Goal: Answer question/provide support: Answer question/provide support

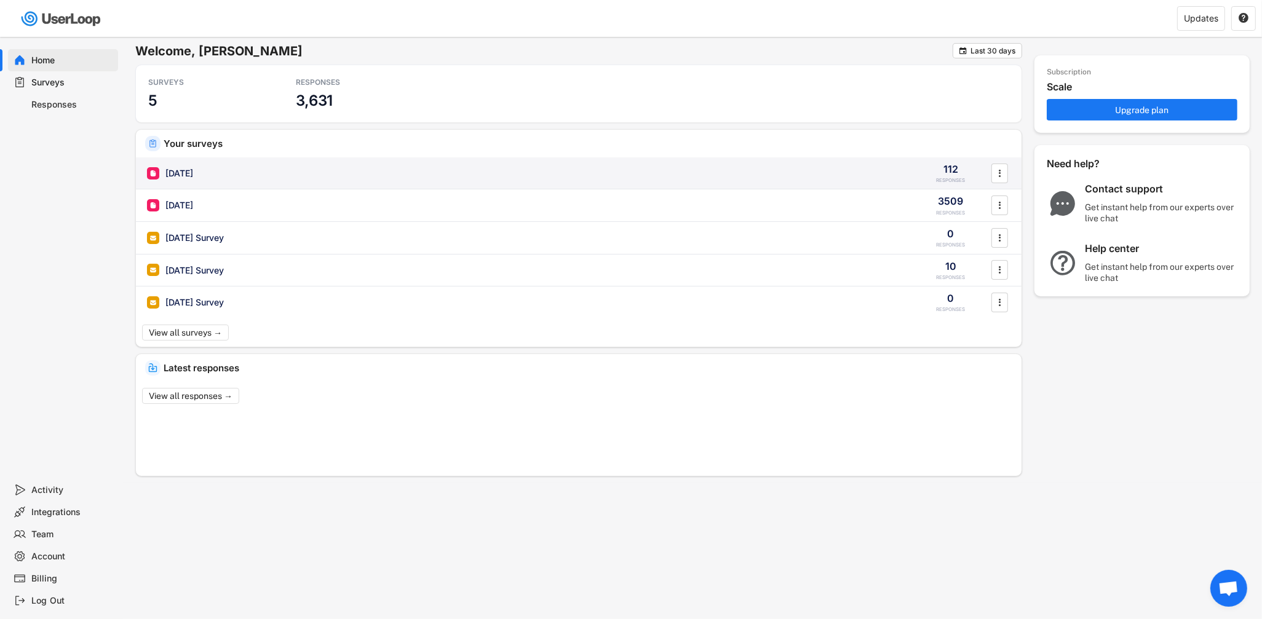
click at [191, 177] on div "[DATE]" at bounding box center [179, 173] width 28 height 12
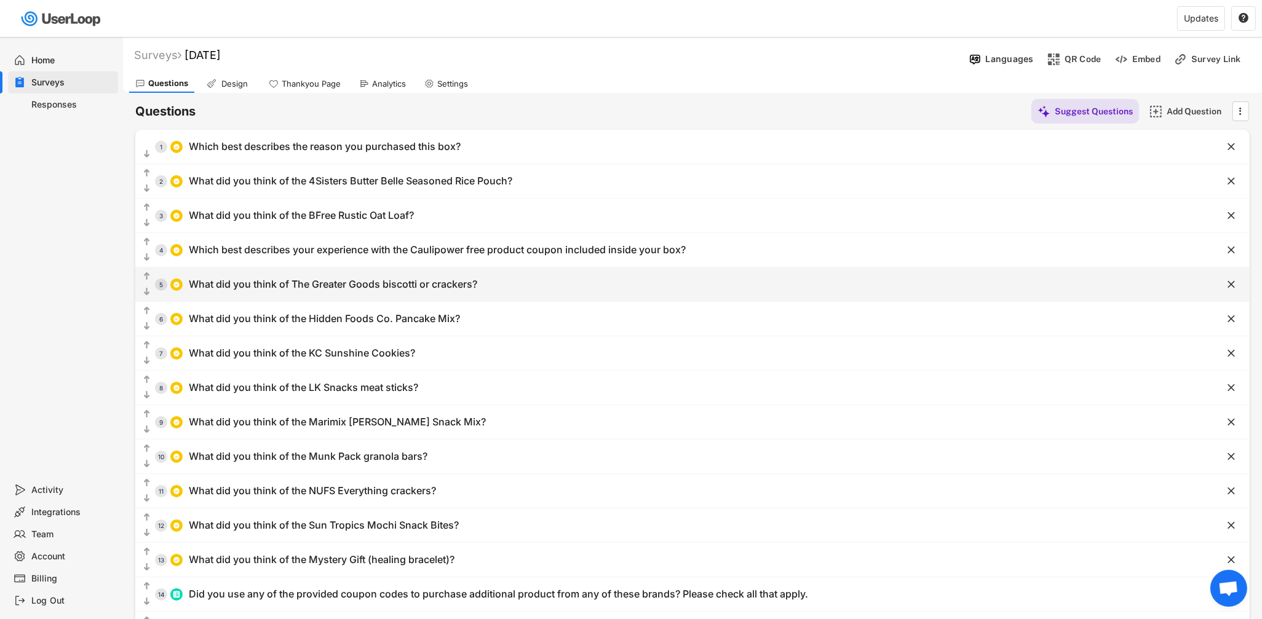
click at [360, 280] on div "What did you think of The Greater Goods biscotti or crackers?" at bounding box center [333, 284] width 289 height 13
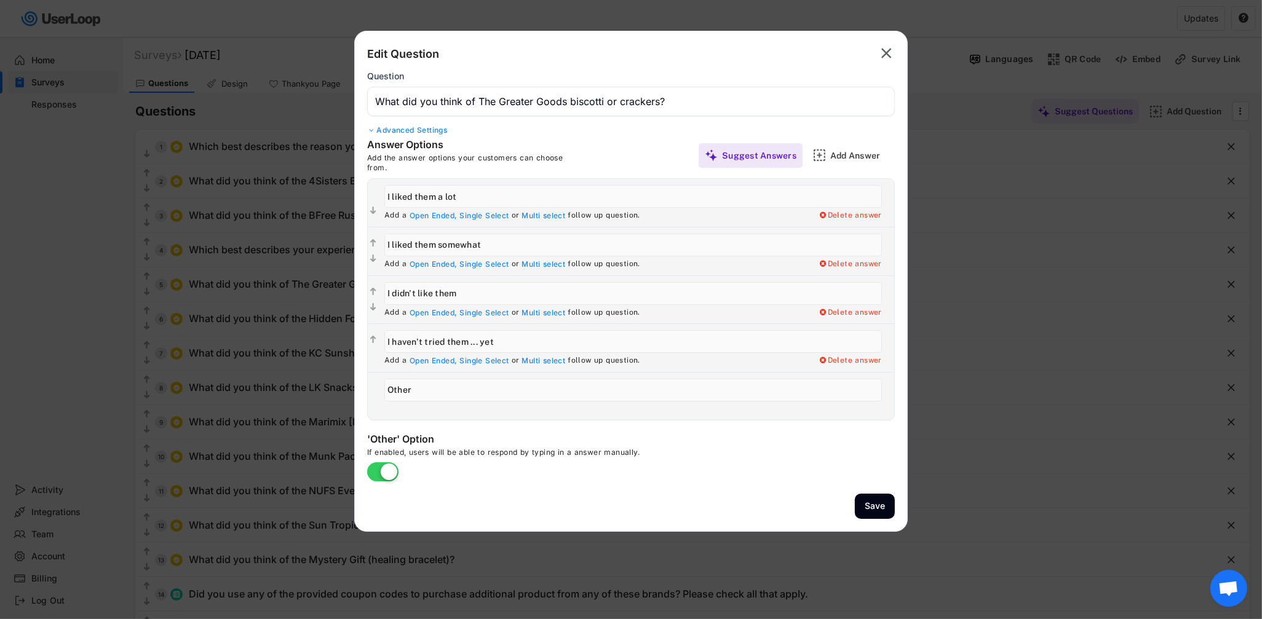
click at [611, 99] on input "input" at bounding box center [631, 102] width 528 height 30
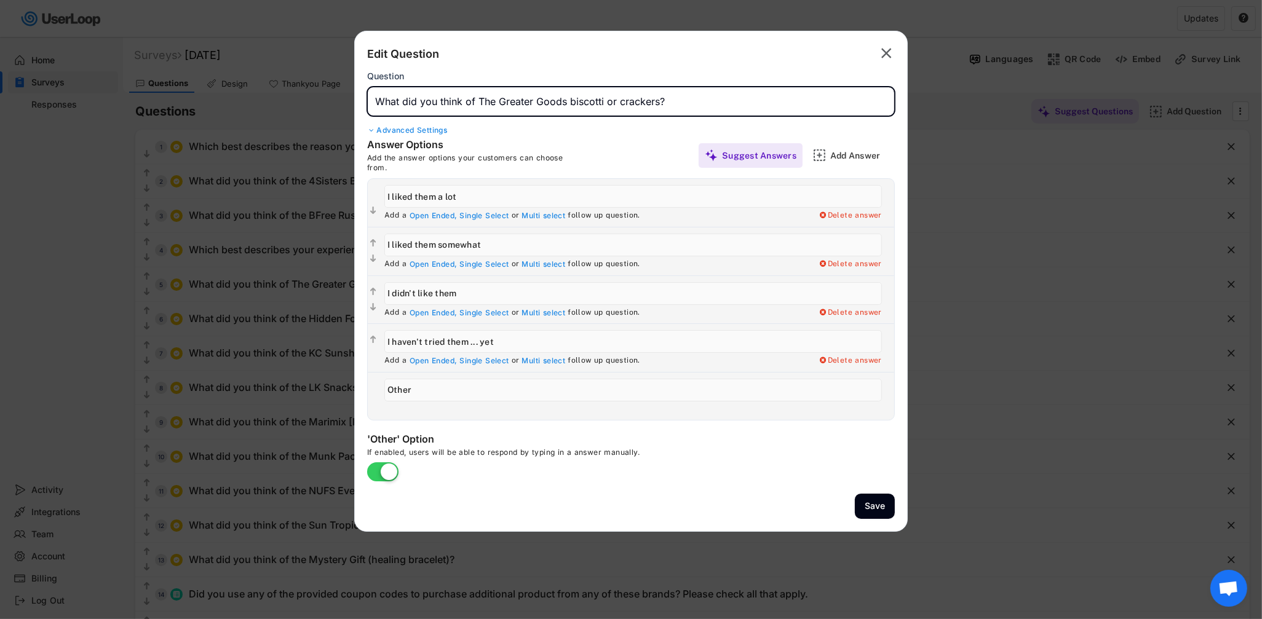
drag, startPoint x: 611, startPoint y: 99, endPoint x: 635, endPoint y: 99, distance: 24.0
click at [635, 99] on input "input" at bounding box center [631, 102] width 528 height 30
type input "What did you think of The Greater Goods biscotti?"
click at [888, 507] on button "Save" at bounding box center [875, 506] width 40 height 25
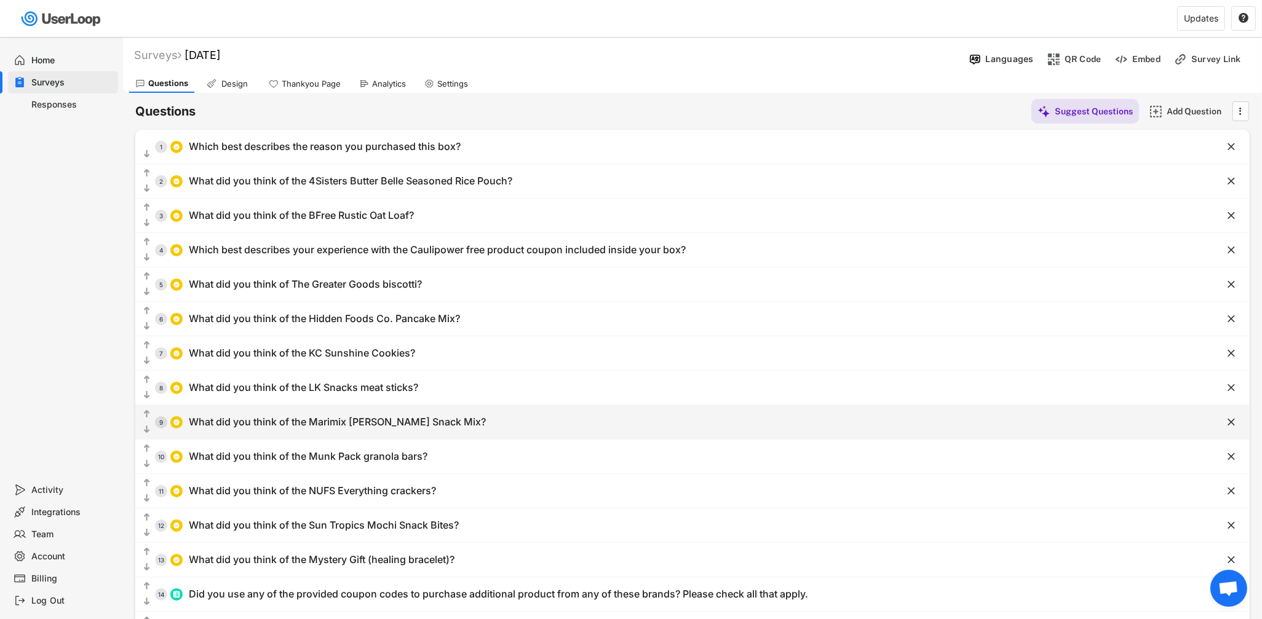
click at [334, 422] on div "What did you think of the Marimix [PERSON_NAME] Snack Mix?" at bounding box center [337, 422] width 297 height 13
type input "What did you think of the Marimix [PERSON_NAME] Snack Mix?"
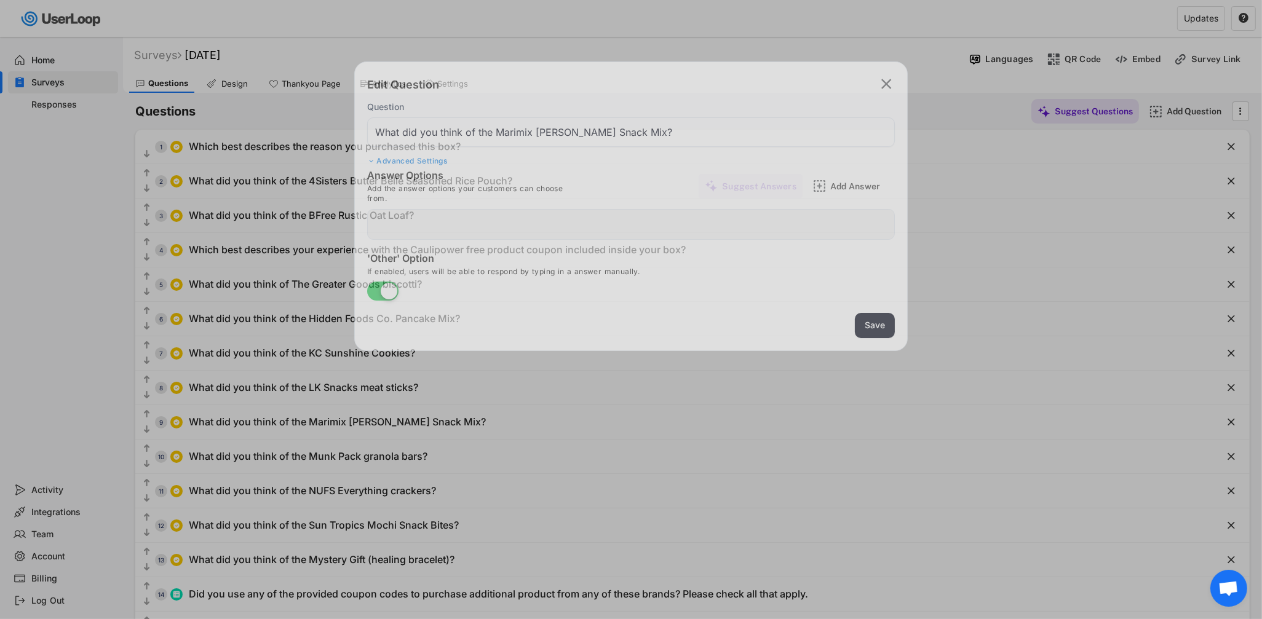
type input "I liked it a lot!"
type input "I liked it somewhat"
type input "I didn't like it"
type input "I haven't tried it ... yet"
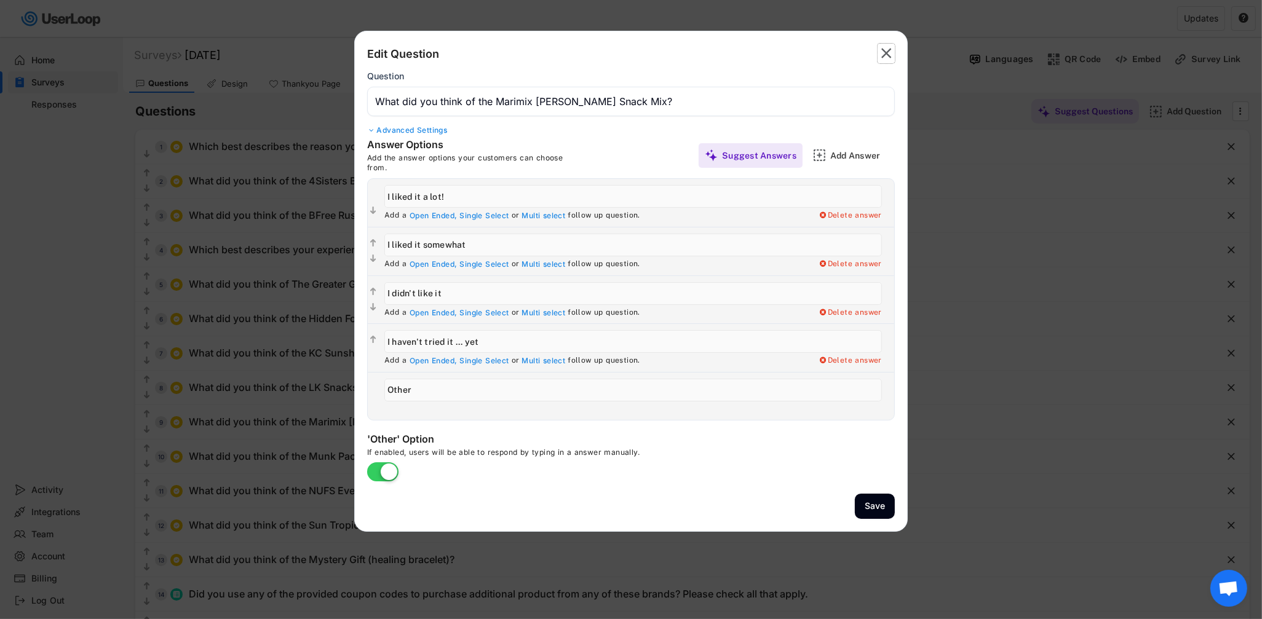
click at [888, 47] on text "" at bounding box center [887, 53] width 10 height 18
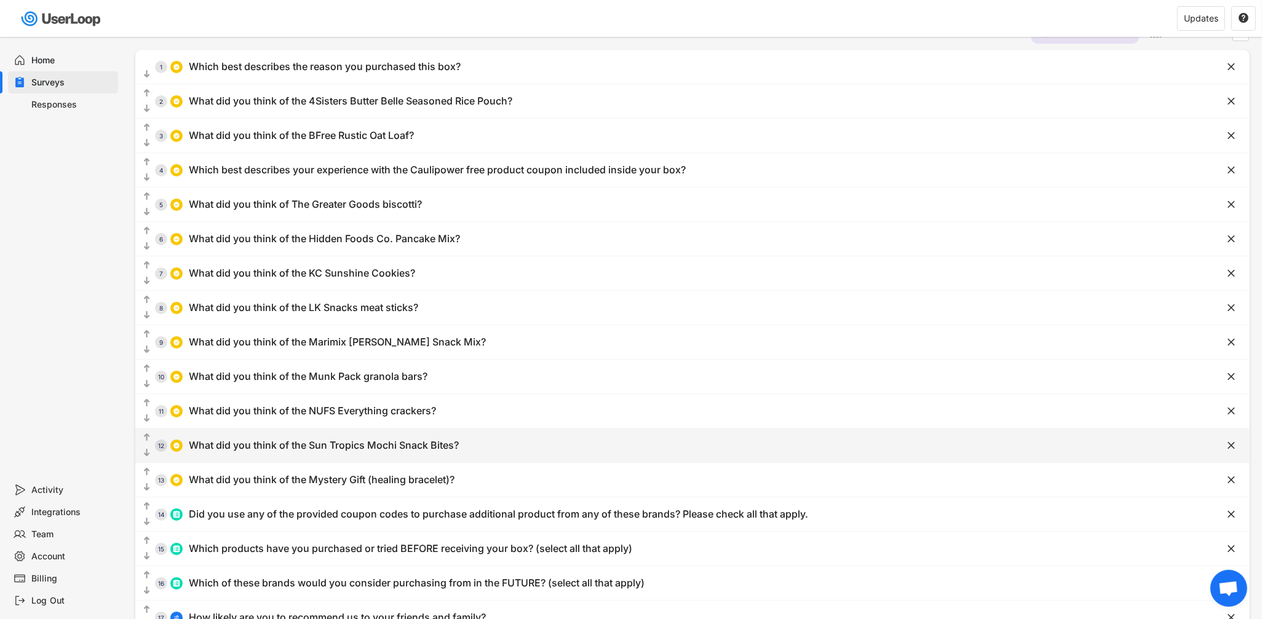
scroll to position [112, 0]
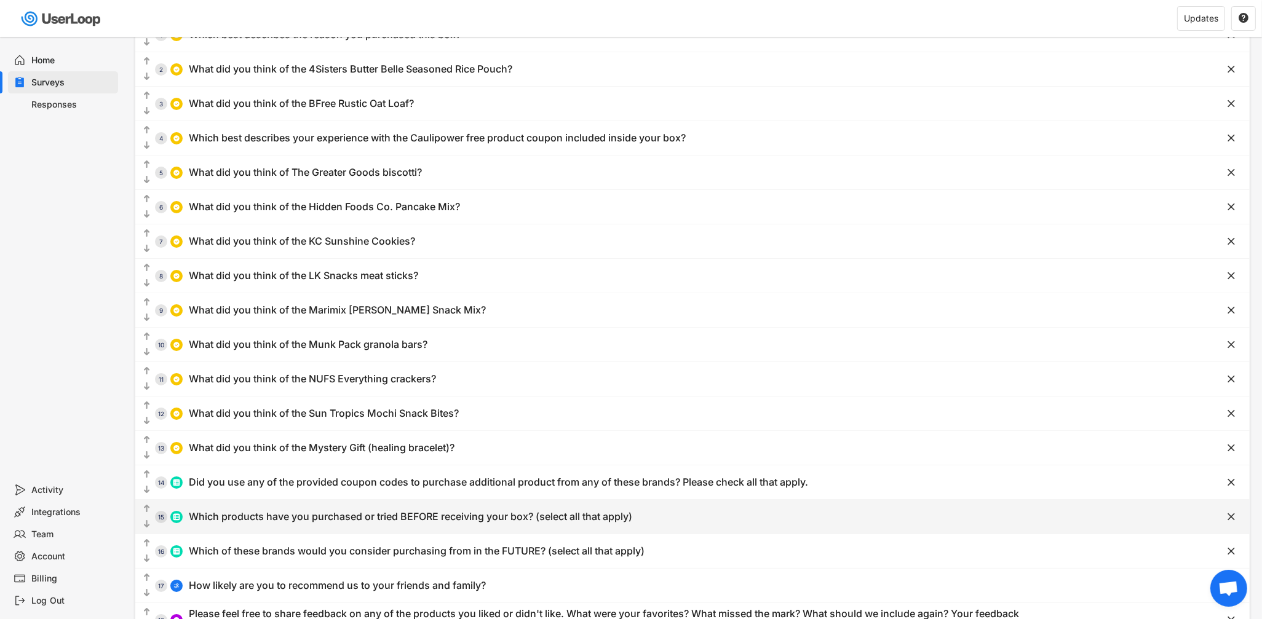
click at [404, 517] on div "Which products have you purchased or tried BEFORE receiving your box? (select a…" at bounding box center [411, 517] width 444 height 13
type input "Which products have you purchased or tried BEFORE receiving your box? (select a…"
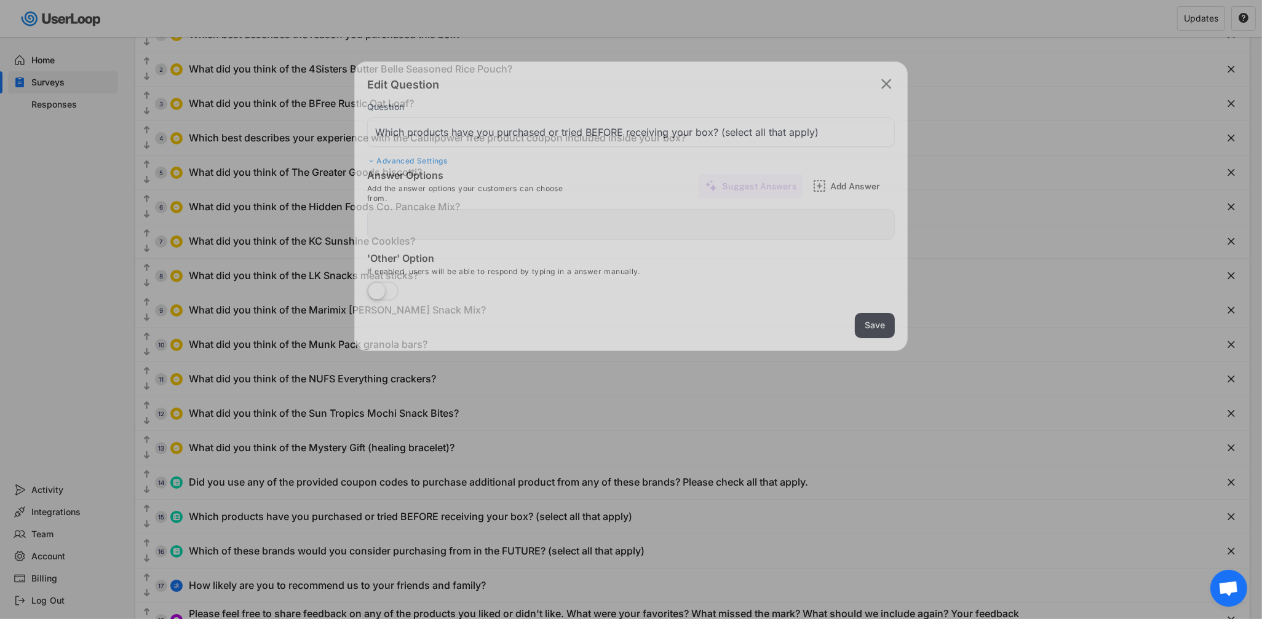
type input "4Sisters (rice pouch)"
type input "BFree (loaf of bread)"
type input "Caulipower (frozen items)"
type input "The Greater Goods (biscotti)"
type input "Hidden Foods Co. (pancake mix)"
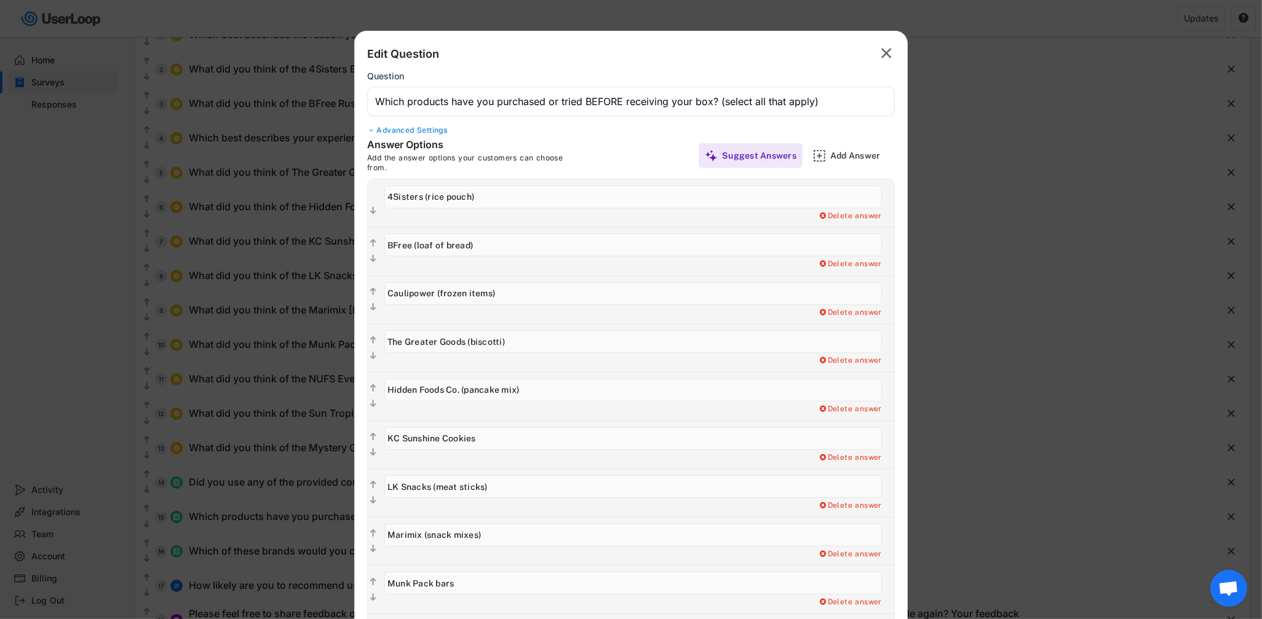
click at [883, 50] on text "" at bounding box center [887, 53] width 10 height 18
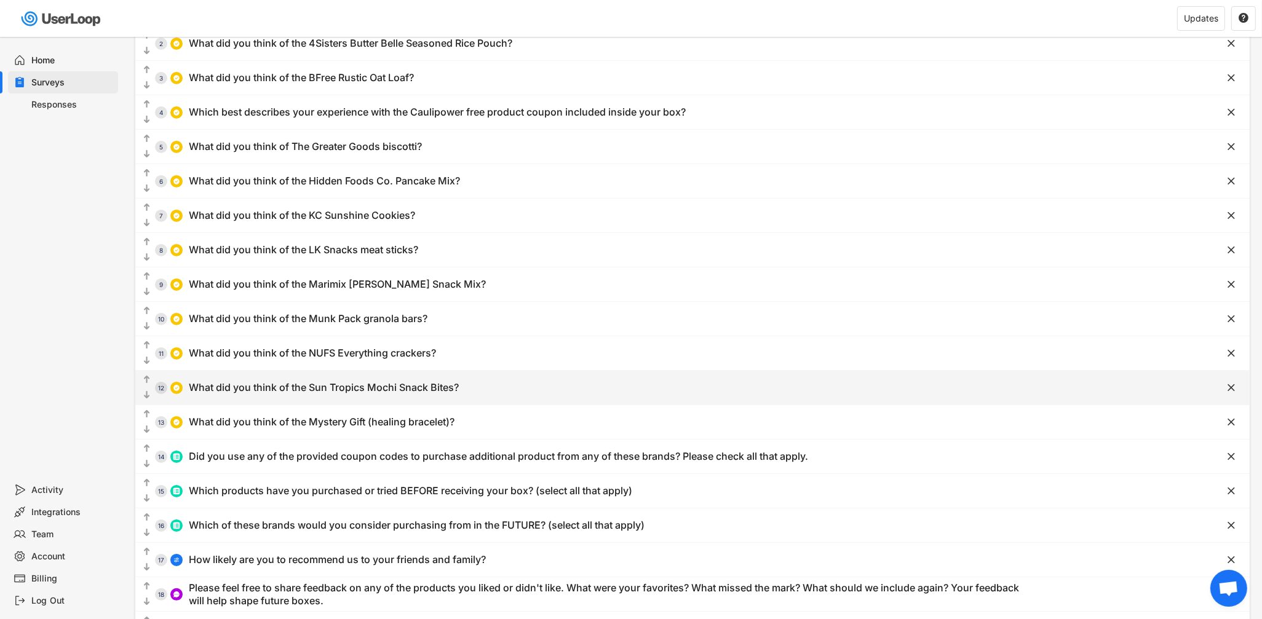
scroll to position [202, 0]
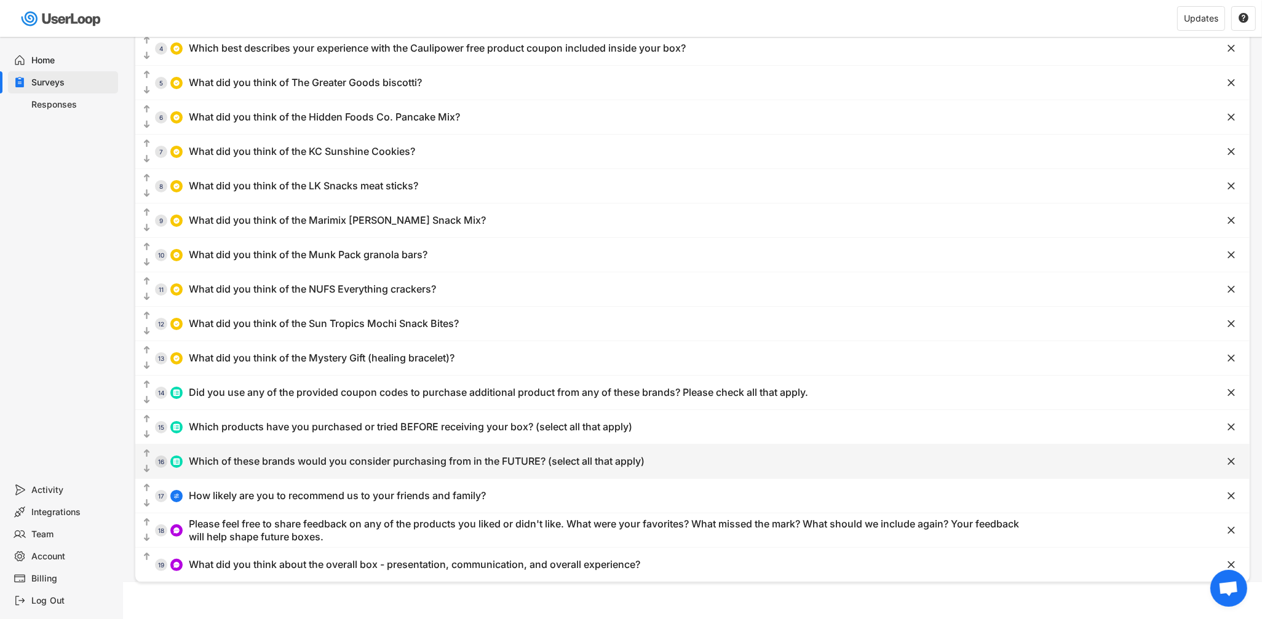
click at [438, 462] on div "Which of these brands would you consider purchasing from in the FUTURE? (select…" at bounding box center [417, 461] width 456 height 13
type input "Which of these brands would you consider purchasing from in the FUTURE? (select…"
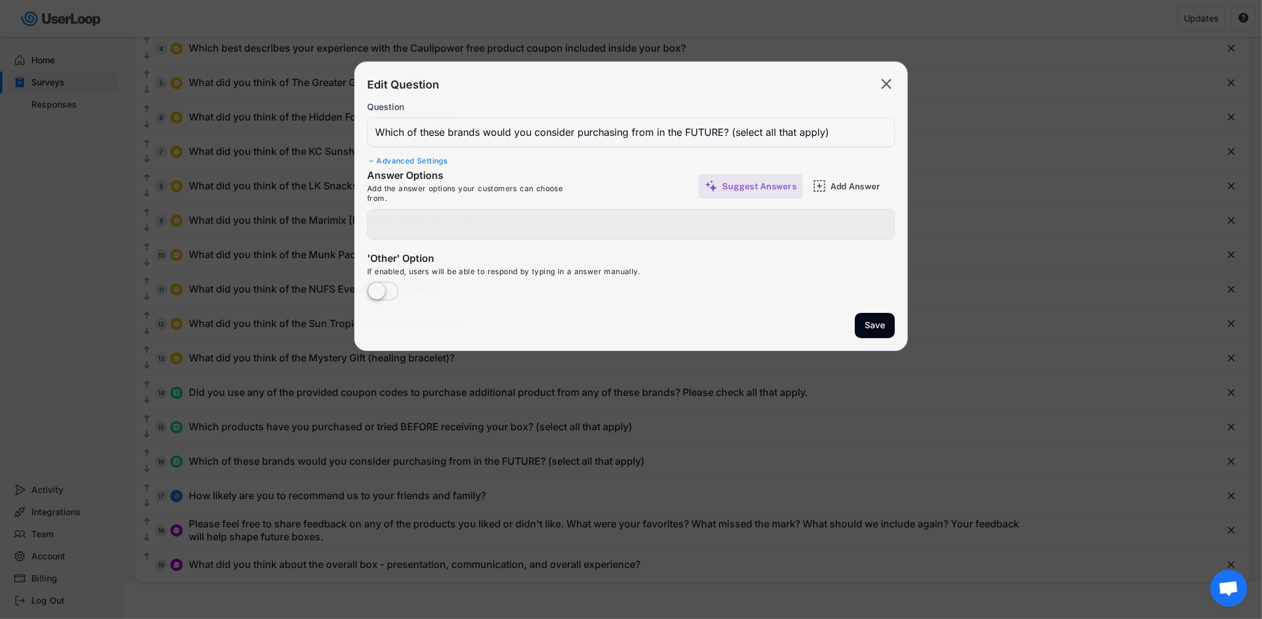
type input "4Sisters Rice"
type input "BFree"
type input "Caulipower"
type input "KC Sunshine Cookies"
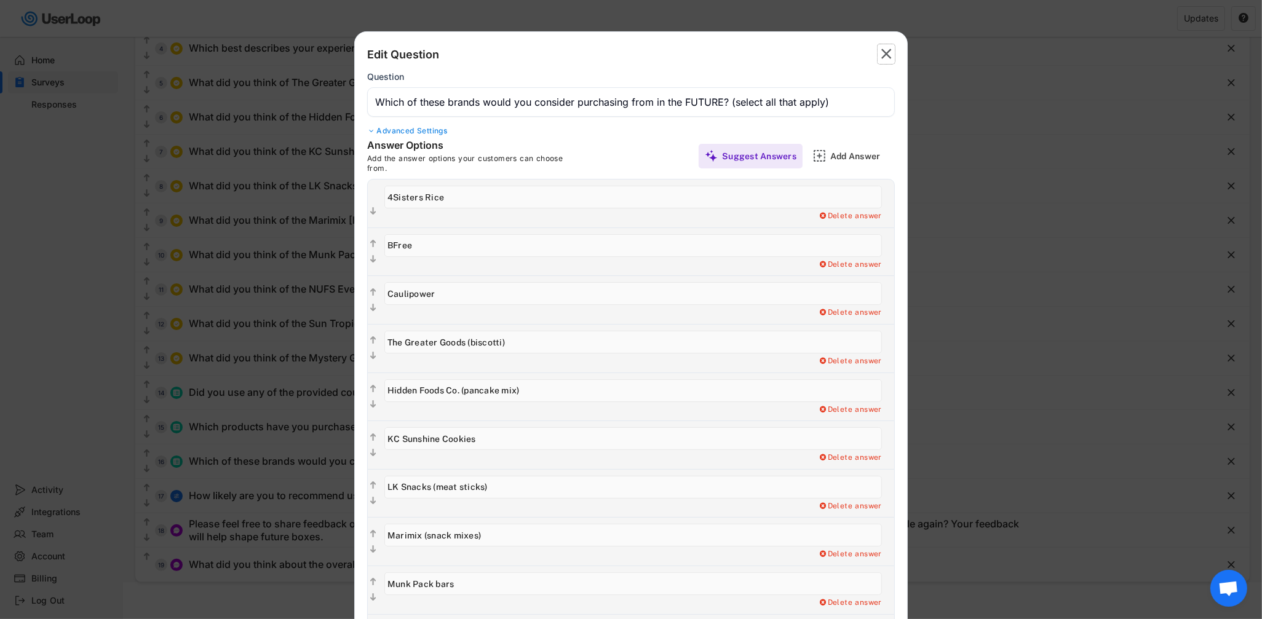
click at [882, 55] on text "" at bounding box center [887, 54] width 10 height 18
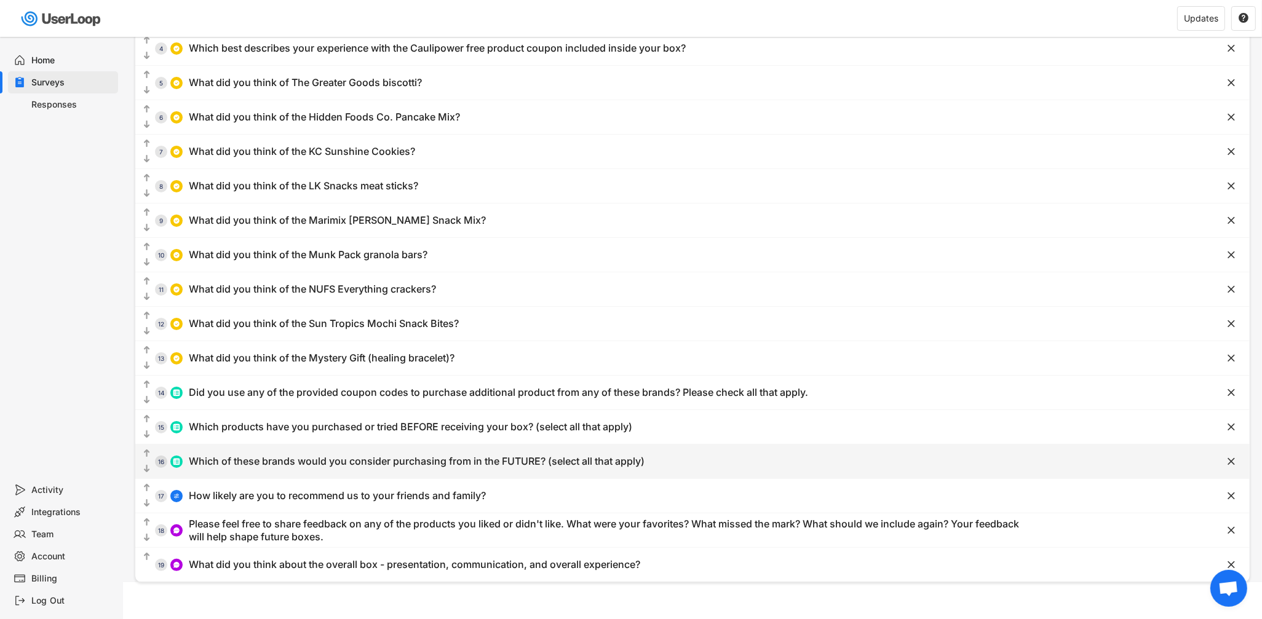
click at [348, 474] on div "  16 Which of these brands would you consider purchasing from in the FUTURE? …" at bounding box center [661, 462] width 1053 height 28
type input "Which of these brands would you consider purchasing from in the FUTURE? (select…"
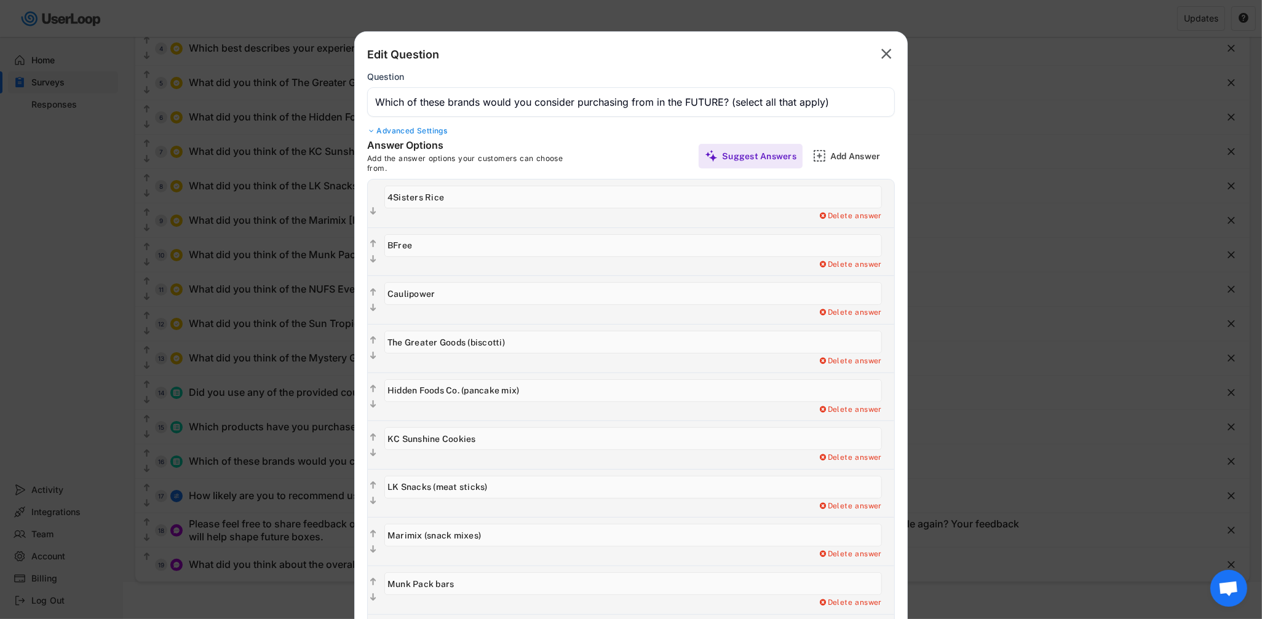
click at [885, 52] on text "" at bounding box center [887, 54] width 10 height 18
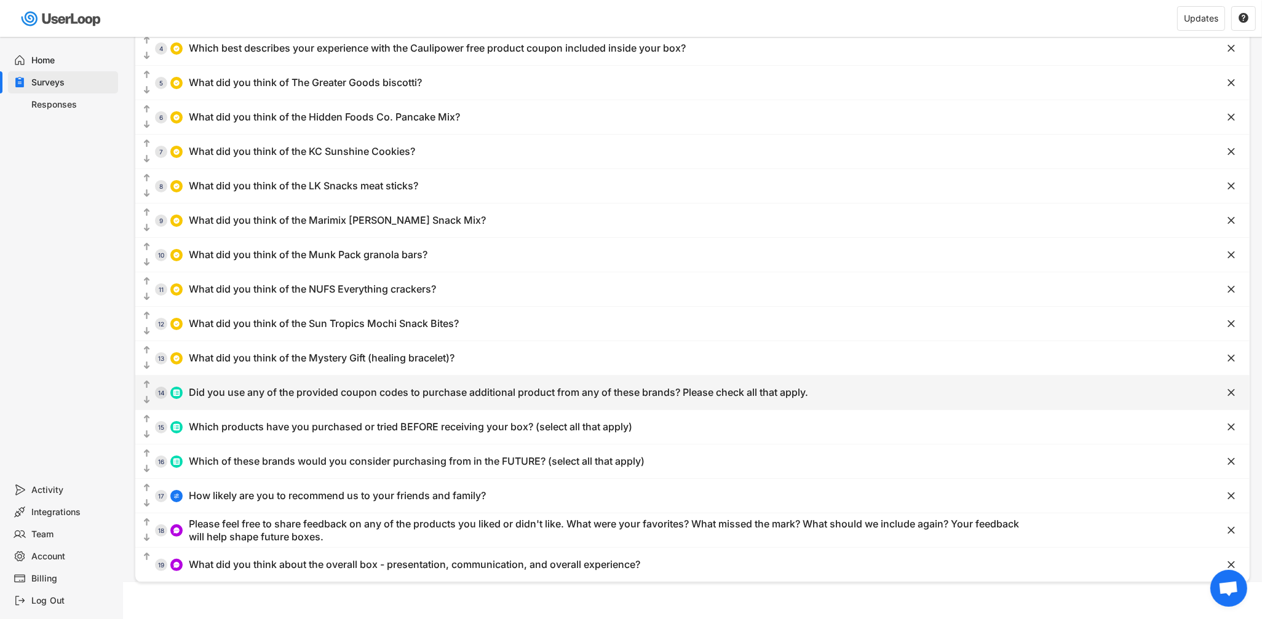
click at [400, 394] on div "Did you use any of the provided coupon codes to purchase additional product fro…" at bounding box center [498, 392] width 619 height 13
type input "Did you use any of the provided coupon codes to purchase additional product fro…"
type input "Hidden Foods Co (LoveGF for 40% off)"
type input "LK Snacks (LOVELK20 for 20% off)"
type input "Marimix (LOVEM20 for 20% off)"
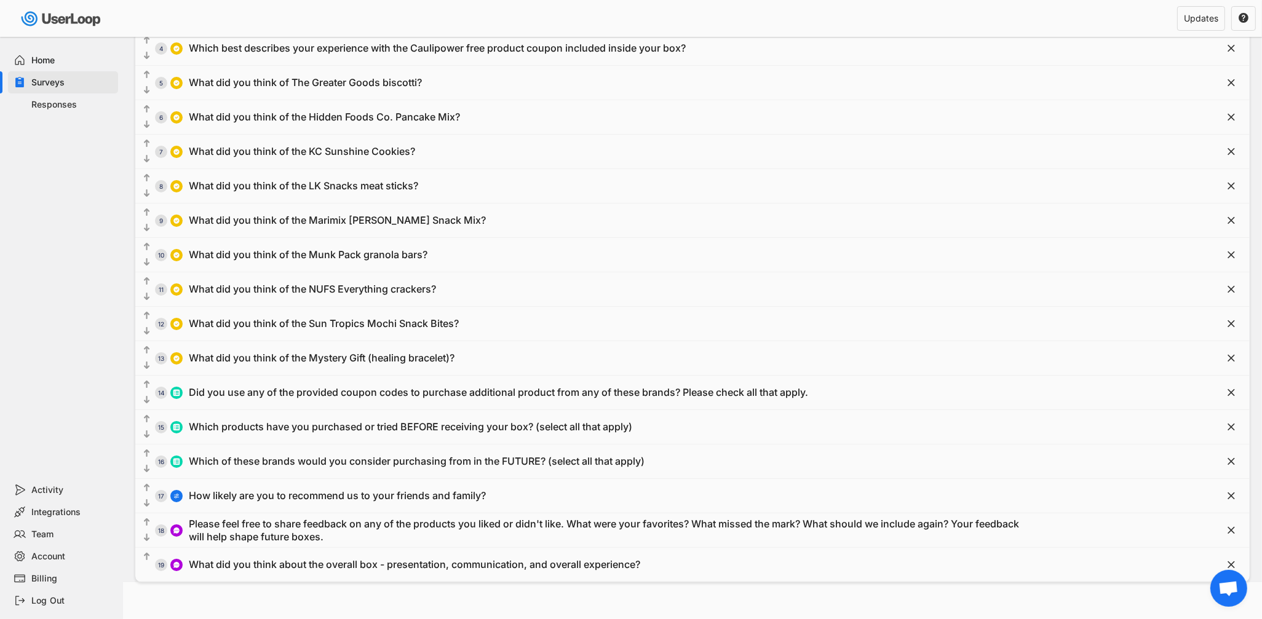
type input "Munk Pack (LoveMeGF20 for 20% off)"
type input "NUFS crackers (GF4ME for 20% off)"
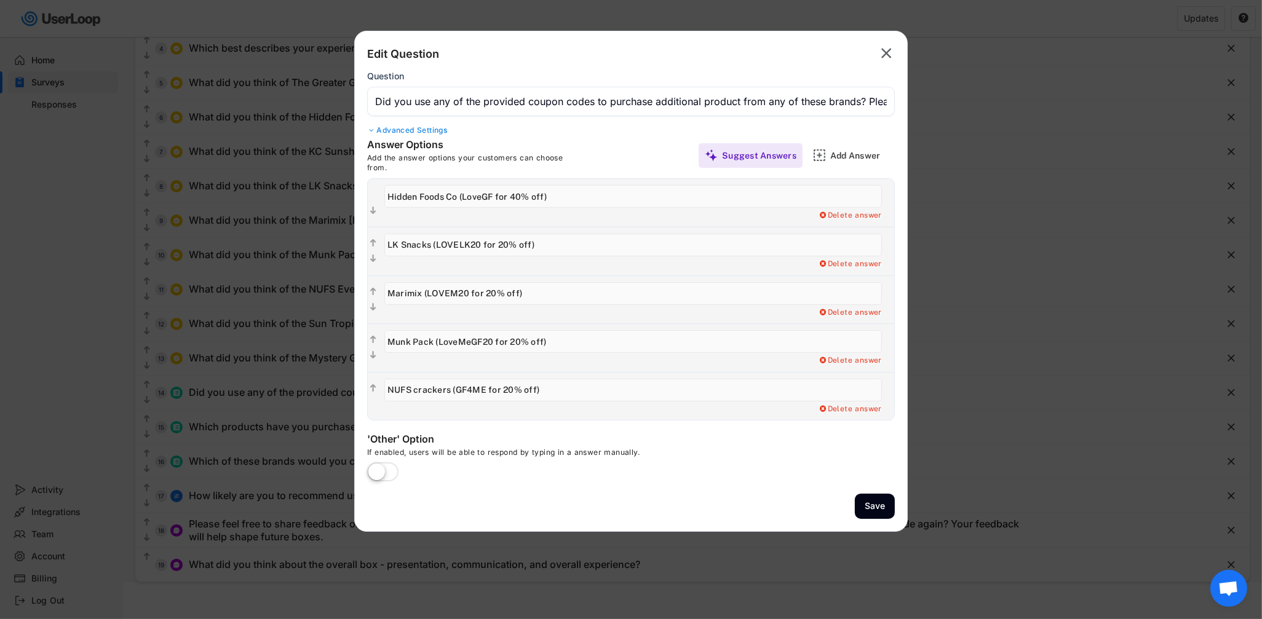
click at [456, 290] on input "input" at bounding box center [633, 293] width 498 height 23
type input "Marimix (LOVEME20 for 20% off)"
click at [875, 506] on button "Save" at bounding box center [875, 506] width 40 height 25
